Goal: Information Seeking & Learning: Learn about a topic

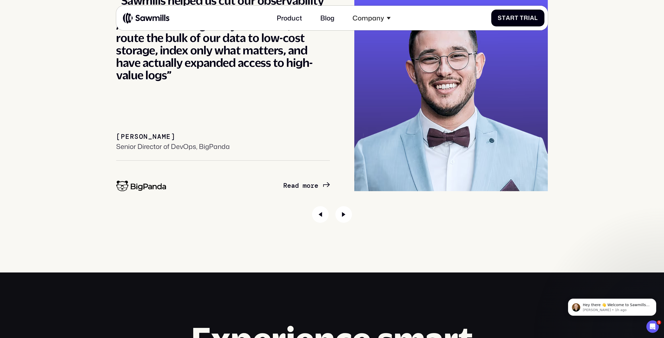
scroll to position [3146, 0]
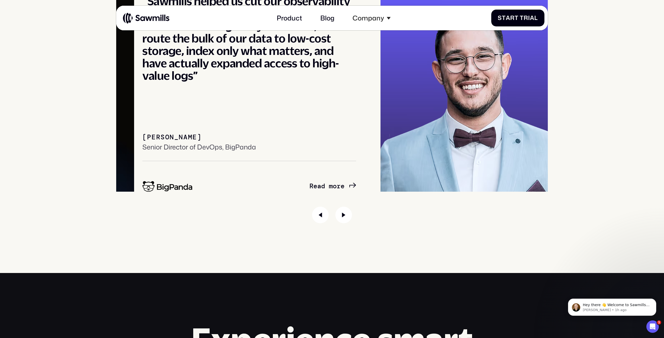
click at [115, 145] on div "Customers BigPanda VIA “Partnering with Sawmills has set us on a path toward op…" at bounding box center [331, 77] width 647 height 292
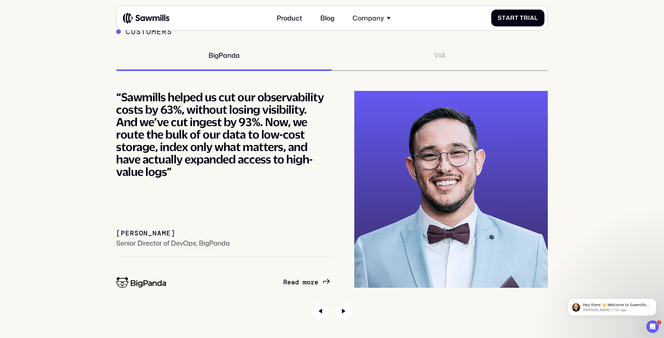
scroll to position [3049, 0]
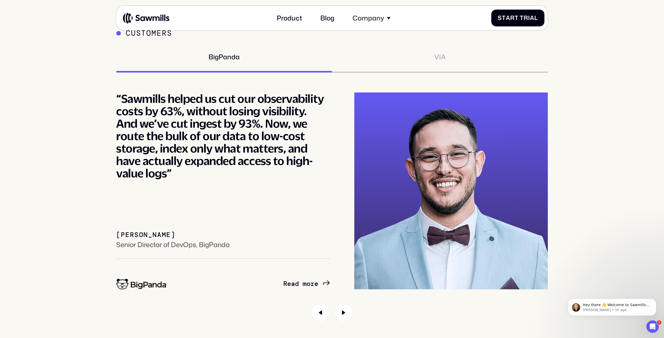
click at [76, 153] on div "Customers BigPanda VIA “Partnering with Sawmills has set us on a path toward op…" at bounding box center [331, 175] width 647 height 292
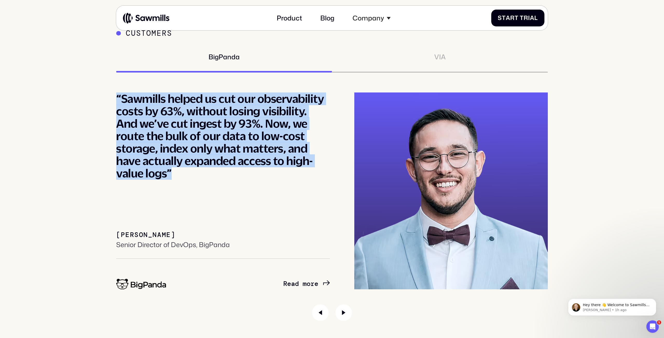
drag, startPoint x: 144, startPoint y: 88, endPoint x: 194, endPoint y: 176, distance: 101.4
click at [194, 176] on div "Customers BigPanda VIA “Partnering with Sawmills has set us on a path toward op…" at bounding box center [332, 175] width 432 height 292
click at [194, 176] on div "“Sawmills helped us cut our observability costs by 63%, without losing visibili…" at bounding box center [223, 136] width 214 height 87
click at [173, 144] on div "“Sawmills helped us cut our observability costs by 63%, without losing visibili…" at bounding box center [223, 136] width 214 height 87
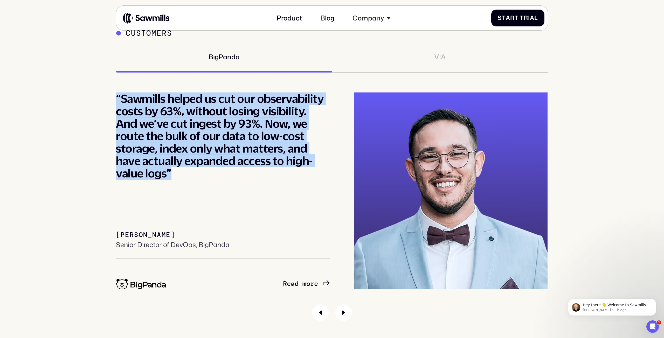
click at [137, 115] on div "“Sawmills helped us cut our observability costs by 63%, without losing visibili…" at bounding box center [223, 136] width 214 height 87
click at [138, 105] on div "“Sawmills helped us cut our observability costs by 63%, without losing visibili…" at bounding box center [223, 136] width 214 height 87
click at [181, 175] on div "“Sawmills helped us cut our observability costs by 63%, without losing visibili…" at bounding box center [223, 136] width 214 height 87
click at [184, 186] on div "“Sawmills helped us cut our observability costs by 63%, without losing visibili…" at bounding box center [223, 191] width 214 height 197
click at [150, 172] on div "“Sawmills helped us cut our observability costs by 63%, without losing visibili…" at bounding box center [223, 136] width 214 height 87
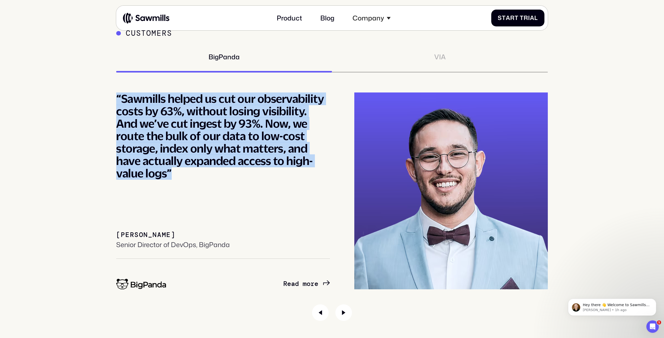
click at [161, 180] on div "“Sawmills helped us cut our observability costs by 63%, without losing visibili…" at bounding box center [223, 191] width 214 height 197
click at [175, 180] on div "“Sawmills helped us cut our observability costs by 63%, without losing visibili…" at bounding box center [223, 136] width 214 height 87
click at [124, 115] on div "“Sawmills helped us cut our observability costs by 63%, without losing visibili…" at bounding box center [223, 136] width 214 height 87
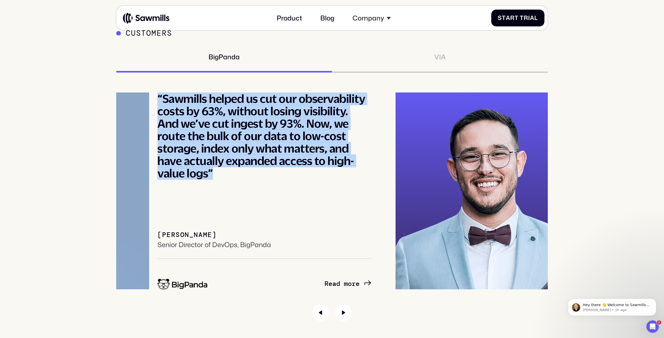
click at [171, 141] on div "“Sawmills helped us cut our observability costs by 63%, without losing visibili…" at bounding box center [264, 136] width 214 height 87
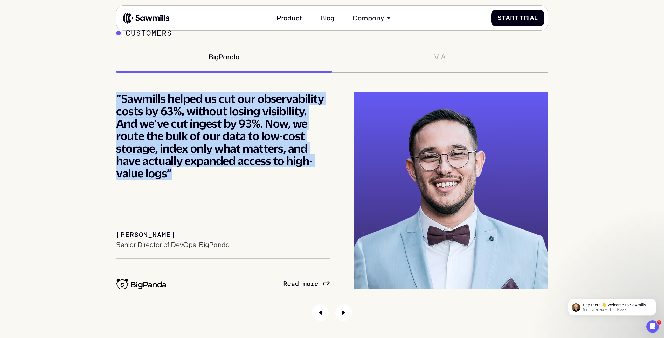
click at [74, 115] on div "Customers BigPanda VIA “Partnering with Sawmills has set us on a path toward op…" at bounding box center [331, 175] width 647 height 292
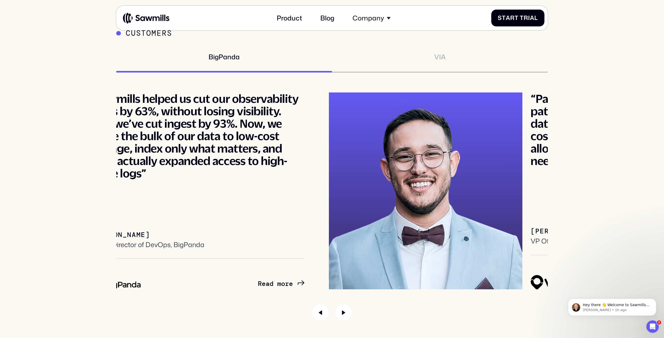
click at [251, 119] on div "“Sawmills helped us cut our observability costs by 63%, without losing visibili…" at bounding box center [198, 136] width 214 height 87
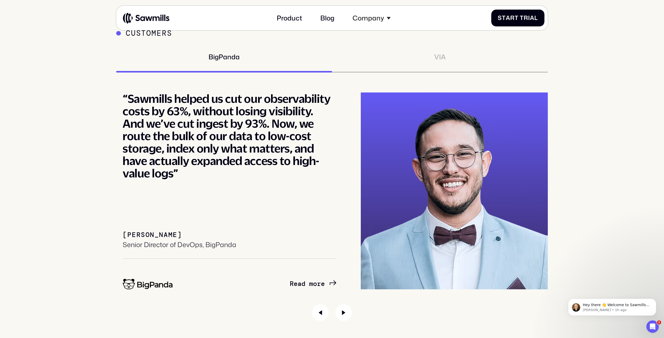
click at [247, 107] on div "“Sawmills helped us cut our observability costs by 63%, without losing visibili…" at bounding box center [230, 136] width 214 height 87
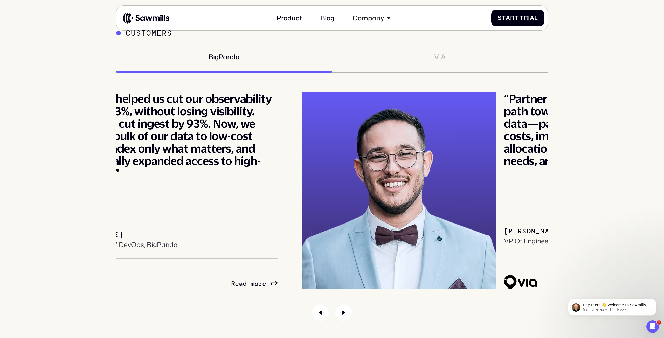
click at [166, 135] on div "“Sawmills helped us cut our observability costs by 63%, without losing visibili…" at bounding box center [171, 136] width 214 height 87
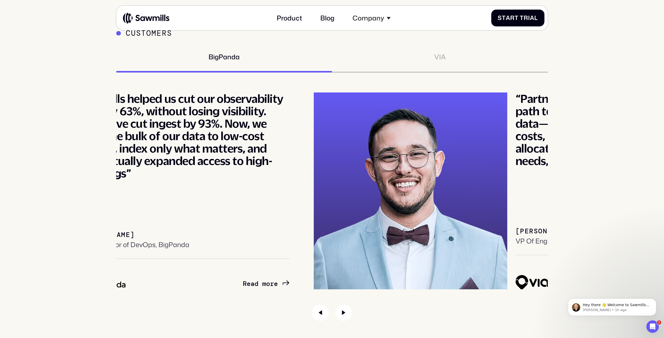
click at [129, 135] on div "“Sawmills helped us cut our observability costs by 63%, without losing visibili…" at bounding box center [183, 136] width 214 height 87
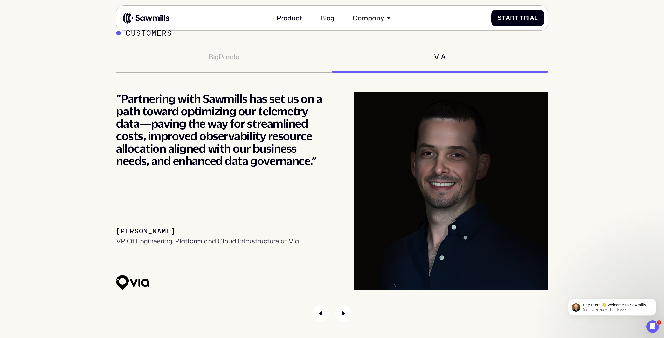
click at [143, 127] on div "“Partnering with Sawmills has set us on a path toward optimizing our telemetry …" at bounding box center [223, 130] width 214 height 75
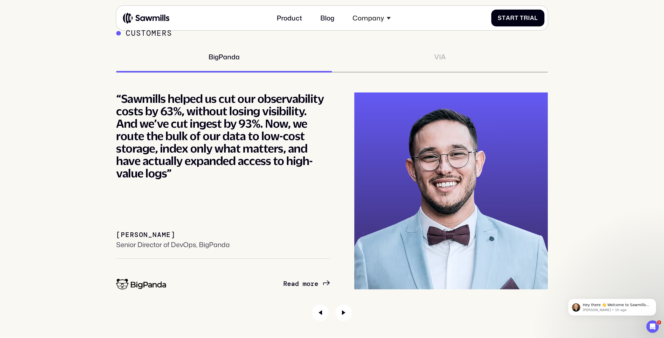
click at [306, 58] on div "BigPanda" at bounding box center [224, 63] width 216 height 20
